Goal: Information Seeking & Learning: Learn about a topic

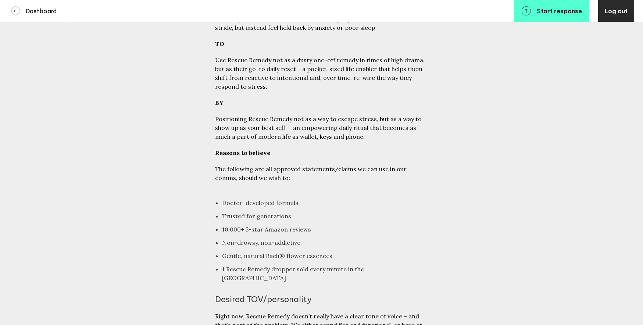
scroll to position [2139, 0]
click at [282, 237] on li "Non-drowsy, non-addictive" at bounding box center [325, 241] width 206 height 9
drag, startPoint x: 299, startPoint y: 170, endPoint x: 222, endPoint y: 171, distance: 76.5
click at [222, 237] on li "Non-drowsy, non-addictive" at bounding box center [325, 241] width 206 height 9
drag, startPoint x: 326, startPoint y: 185, endPoint x: 218, endPoint y: 168, distance: 109.4
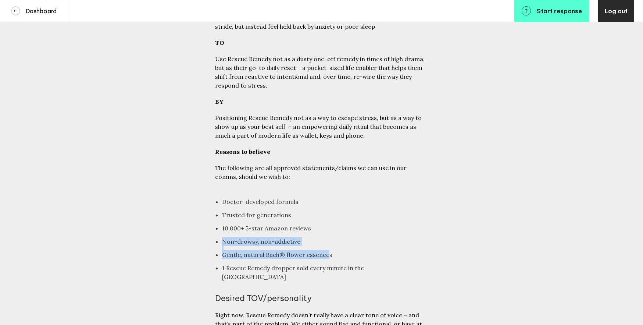
click at [218, 188] on ul "Doctor-developed formula Trusted for generations 10,000+ 5-star Amazon reviews …" at bounding box center [323, 236] width 210 height 97
copy ul "Non-drowsy, non-addictive Gentle, natural Bach® flower essence"
click at [271, 250] on li "Gentle, natural Bach® flower essences" at bounding box center [325, 254] width 206 height 9
drag, startPoint x: 263, startPoint y: 184, endPoint x: 328, endPoint y: 182, distance: 65.1
click at [328, 250] on li "Gentle, natural Bach® flower essences" at bounding box center [325, 254] width 206 height 9
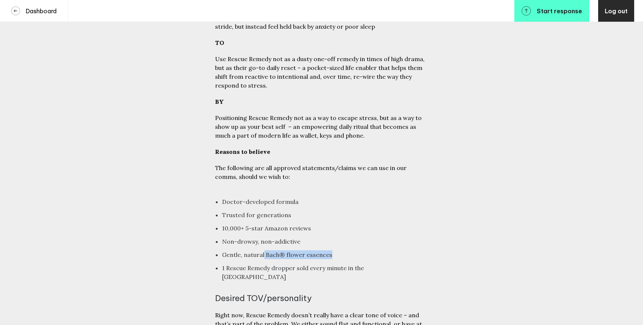
copy li "Bach® flower essences"
